Goal: Task Accomplishment & Management: Use online tool/utility

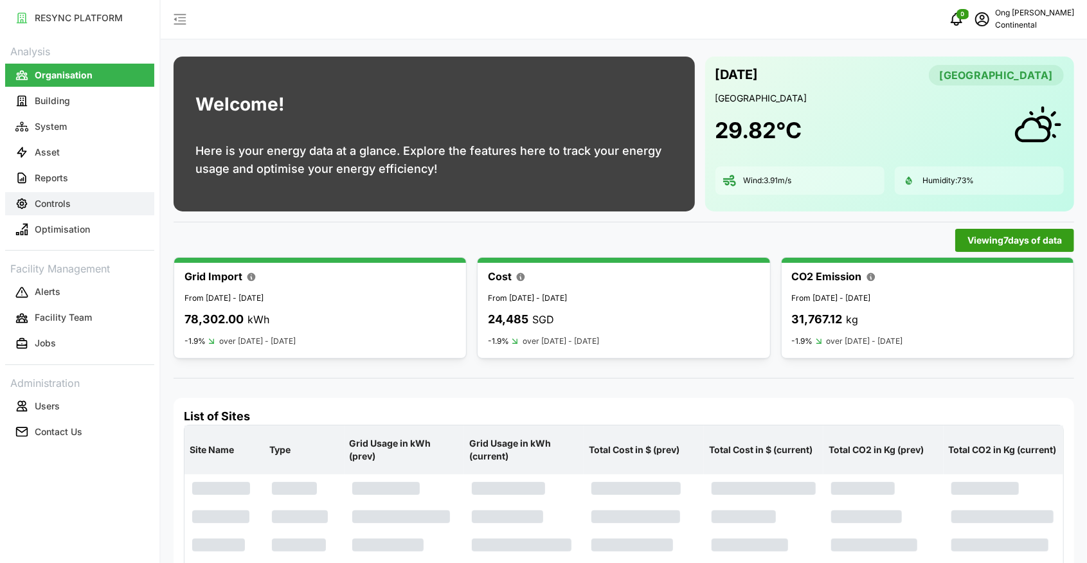
click at [65, 202] on p "Controls" at bounding box center [53, 203] width 36 height 13
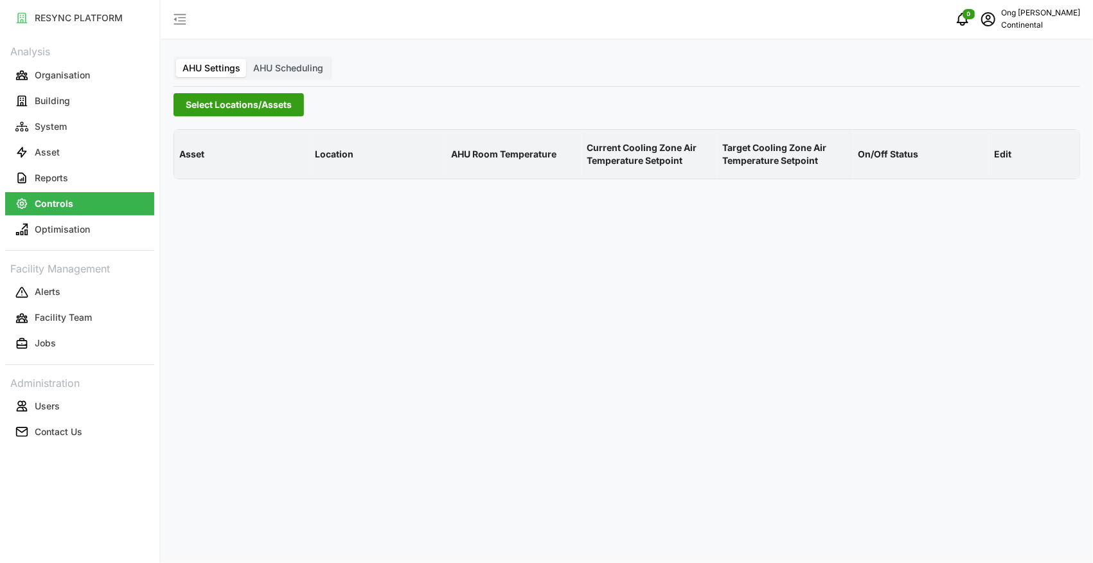
click at [253, 105] on span "Select Locations/Assets" at bounding box center [239, 105] width 106 height 22
click at [189, 162] on icon at bounding box center [190, 162] width 10 height 10
click at [221, 181] on div "CA1" at bounding box center [309, 181] width 249 height 19
click at [217, 180] on span "Select CA1" at bounding box center [216, 181] width 8 height 8
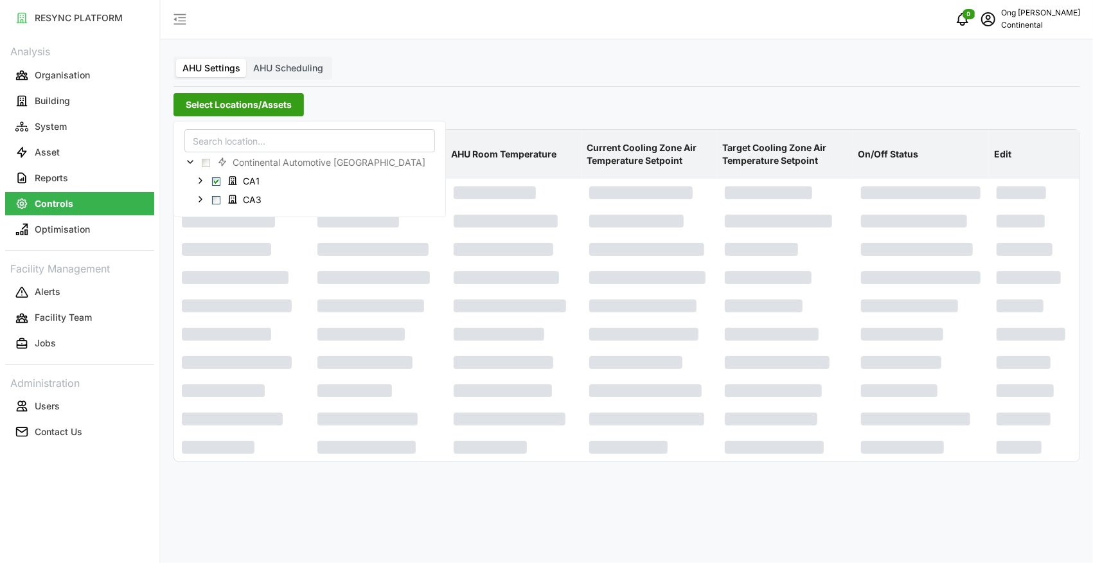
click at [550, 521] on div "AHU Settings AHU Scheduling Select Locations/Assets Asset Location AHU Room Tem…" at bounding box center [627, 281] width 933 height 563
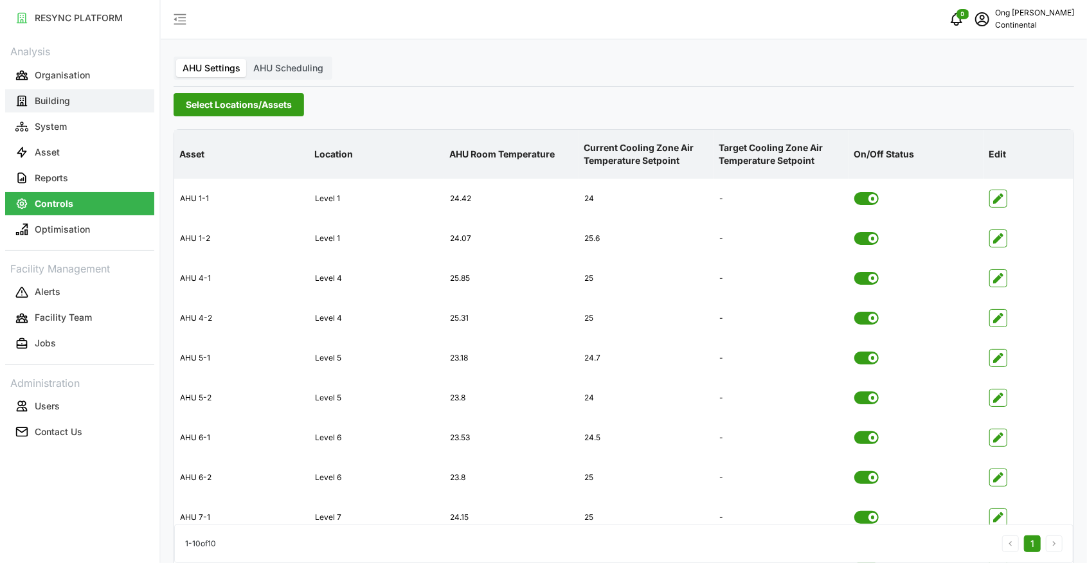
click at [63, 100] on p "Building" at bounding box center [52, 100] width 35 height 13
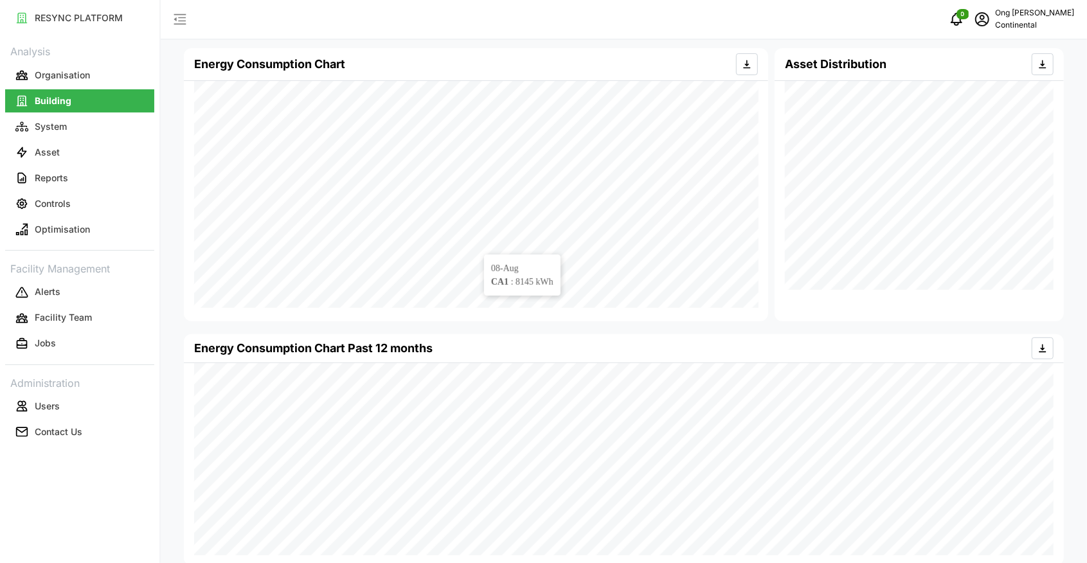
scroll to position [269, 0]
